Goal: Check status: Check status

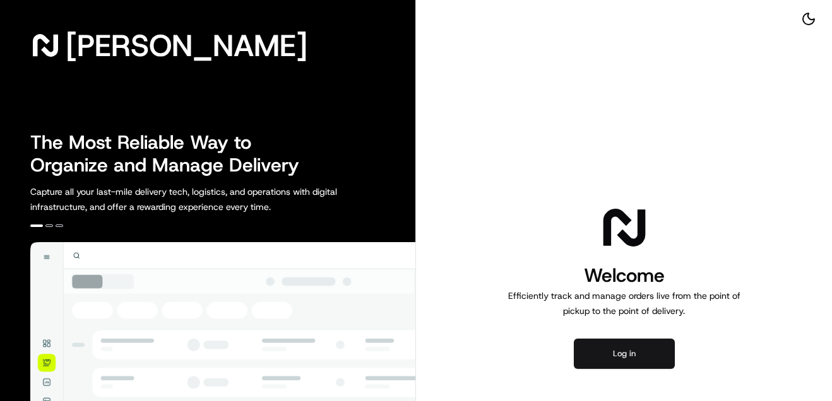
click at [608, 359] on button "Log in" at bounding box center [624, 354] width 101 height 30
